Goal: Transaction & Acquisition: Purchase product/service

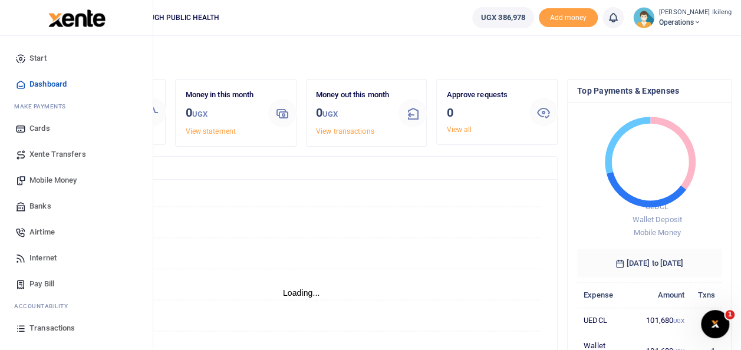
click at [41, 173] on link "Mobile Money" at bounding box center [76, 180] width 134 height 26
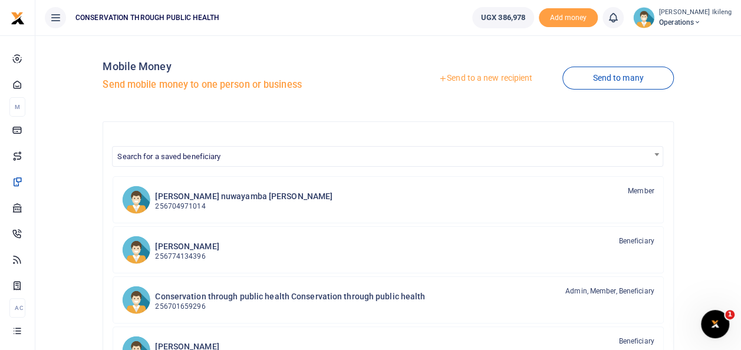
click at [504, 78] on link "Send to a new recipient" at bounding box center [485, 78] width 154 height 21
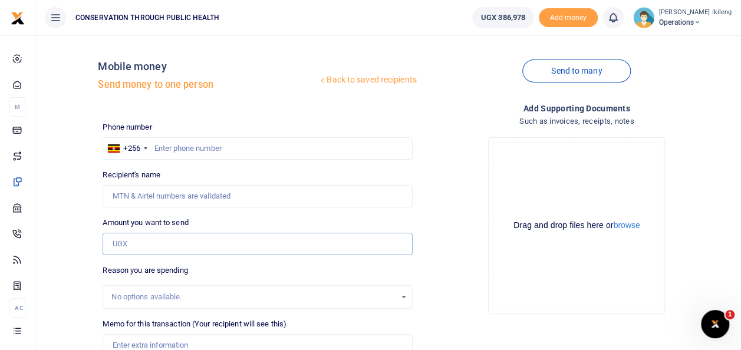
click at [140, 242] on input "Amount you want to send" at bounding box center [257, 244] width 309 height 22
click at [343, 91] on div "Back to saved recipients Mobile money Send money to one person" at bounding box center [257, 78] width 319 height 67
click at [236, 144] on input "text" at bounding box center [257, 148] width 309 height 22
type input "788793219"
type input "Bosco Jacan"
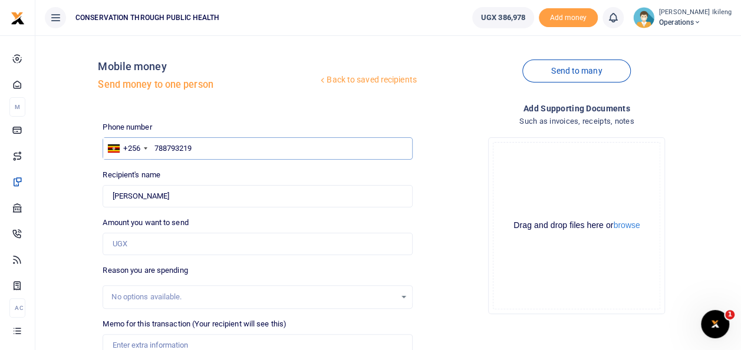
type input "788793219"
click at [176, 245] on input "Amount you want to send" at bounding box center [257, 244] width 309 height 22
click at [436, 212] on div "Drop your files here Drag and drop files here or browse Powered by Uppy" at bounding box center [576, 226] width 309 height 196
click at [193, 238] on input "Amount you want to send" at bounding box center [257, 244] width 309 height 22
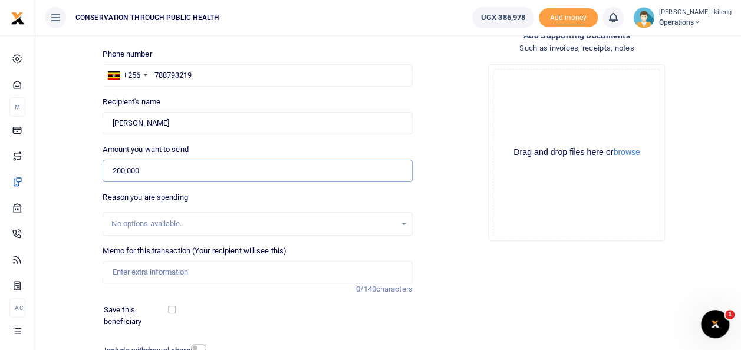
scroll to position [94, 0]
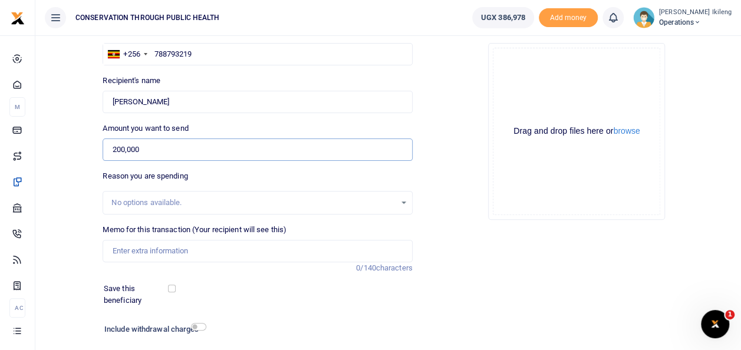
type input "200,000"
click at [256, 245] on input "Memo for this transaction (Your recipient will see this)" at bounding box center [257, 251] width 309 height 22
type input "To delivery documents to Kenya"
click at [202, 324] on input "checkbox" at bounding box center [198, 327] width 15 height 8
checkbox input "true"
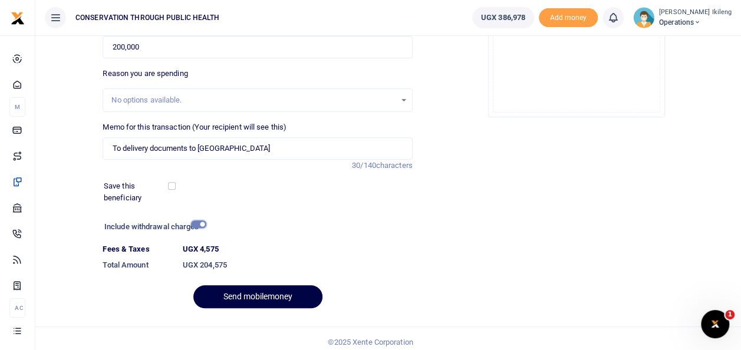
scroll to position [203, 0]
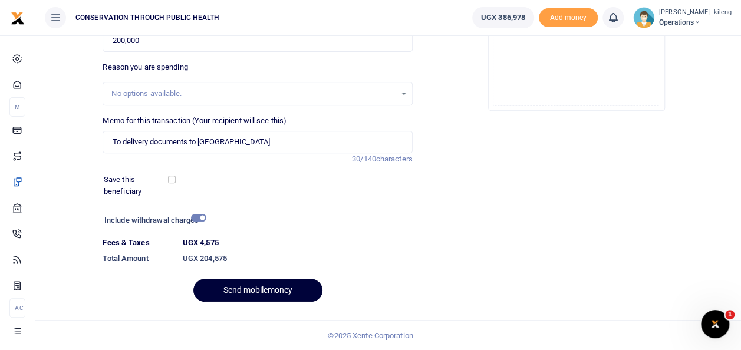
click at [275, 281] on button "Send mobilemoney" at bounding box center [257, 290] width 129 height 23
